Goal: Book appointment/travel/reservation

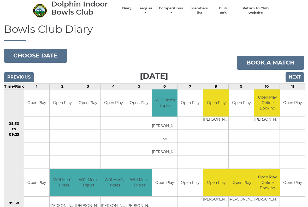
click at [49, 55] on button "Choose date" at bounding box center [35, 56] width 63 height 14
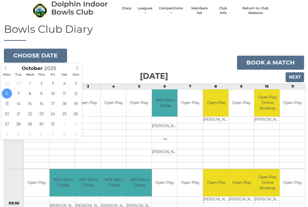
type input "[DATE]"
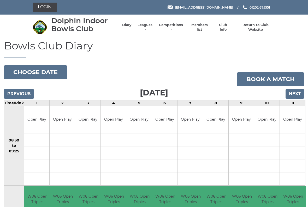
click at [48, 74] on button "Choose date" at bounding box center [35, 72] width 63 height 14
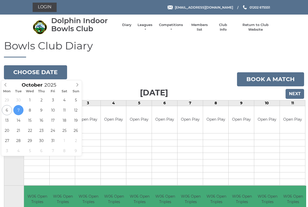
type input "[DATE]"
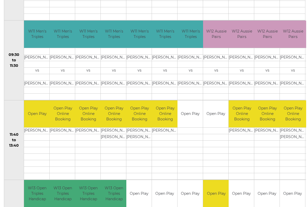
scroll to position [166, 0]
click at [199, 138] on td at bounding box center [189, 137] width 25 height 7
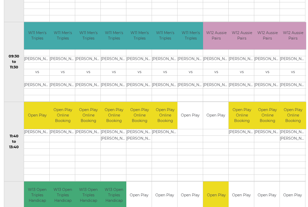
scroll to position [162, 0]
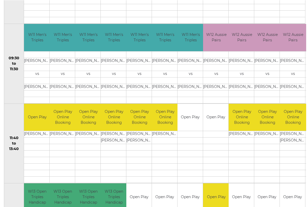
click at [201, 143] on td at bounding box center [189, 141] width 25 height 7
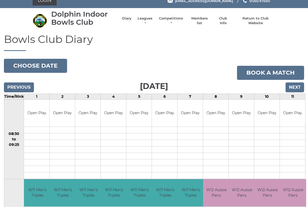
scroll to position [0, 0]
